Goal: Find specific page/section: Find specific page/section

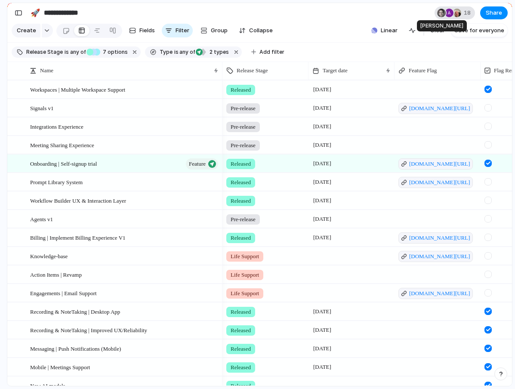
click at [445, 11] on div at bounding box center [441, 13] width 10 height 10
click at [445, 11] on div "Seen by [PERSON_NAME] Ask Elephant [PERSON_NAME] [PERSON_NAME][EMAIL_ADDRESS] M…" at bounding box center [257, 194] width 515 height 389
